Goal: Find specific page/section

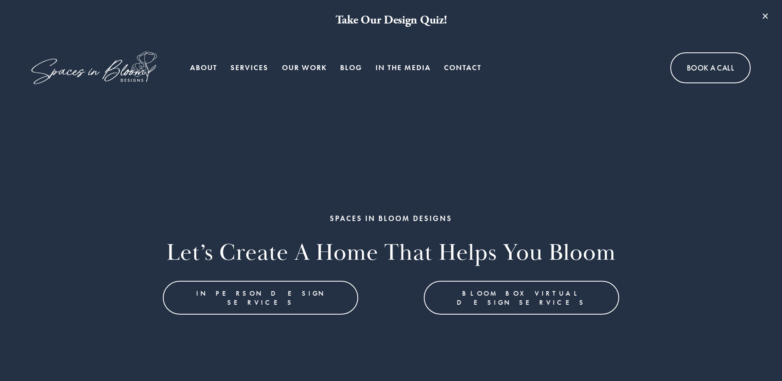
click at [205, 66] on link "About" at bounding box center [203, 67] width 27 height 16
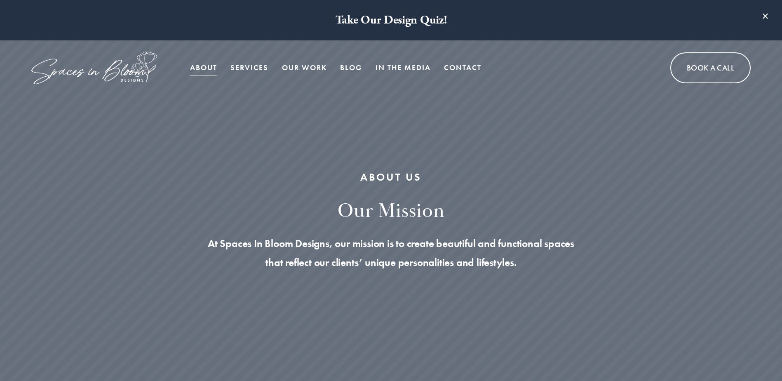
click at [474, 66] on link "Contact" at bounding box center [463, 67] width 38 height 16
